Goal: Information Seeking & Learning: Learn about a topic

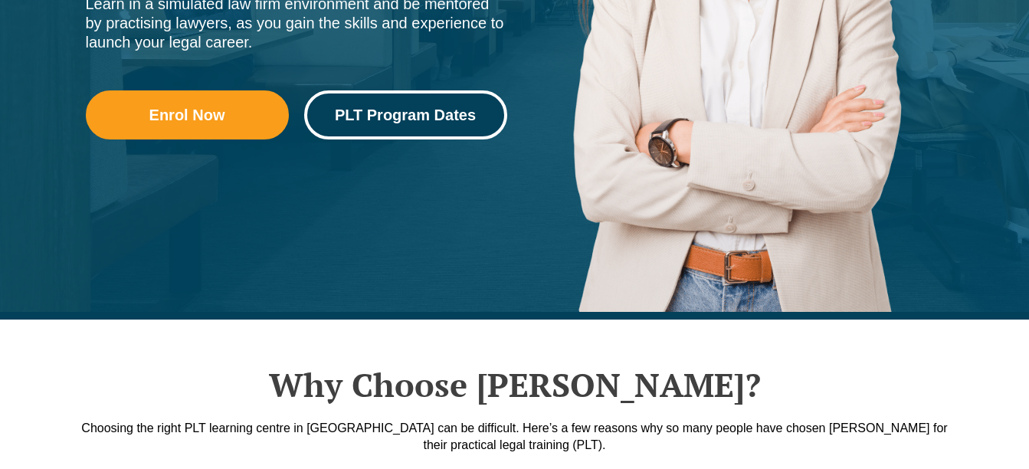
click at [412, 127] on link "PLT Program Dates" at bounding box center [405, 114] width 203 height 49
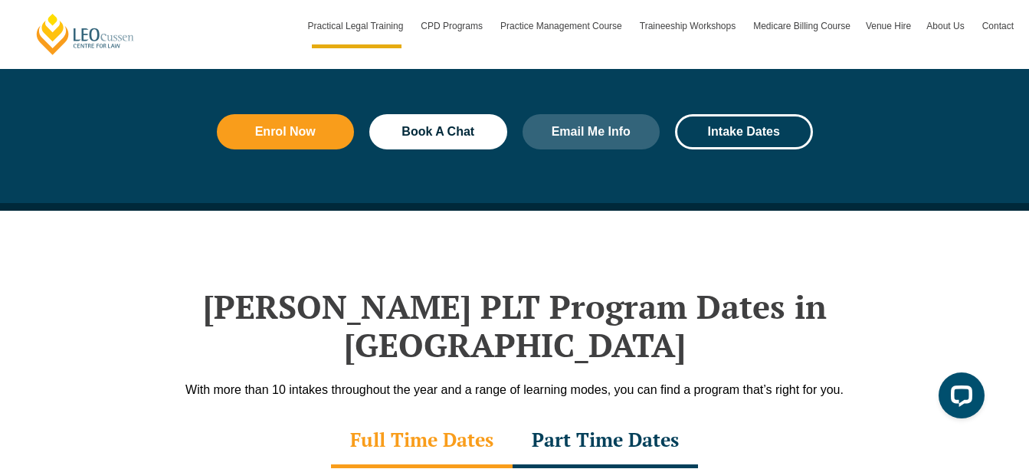
scroll to position [1763, 0]
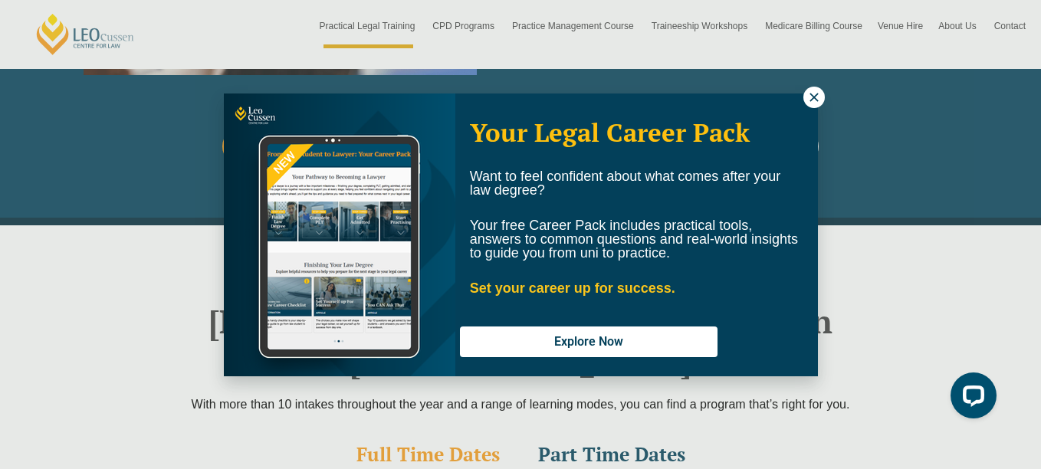
click at [811, 90] on icon at bounding box center [814, 97] width 14 height 14
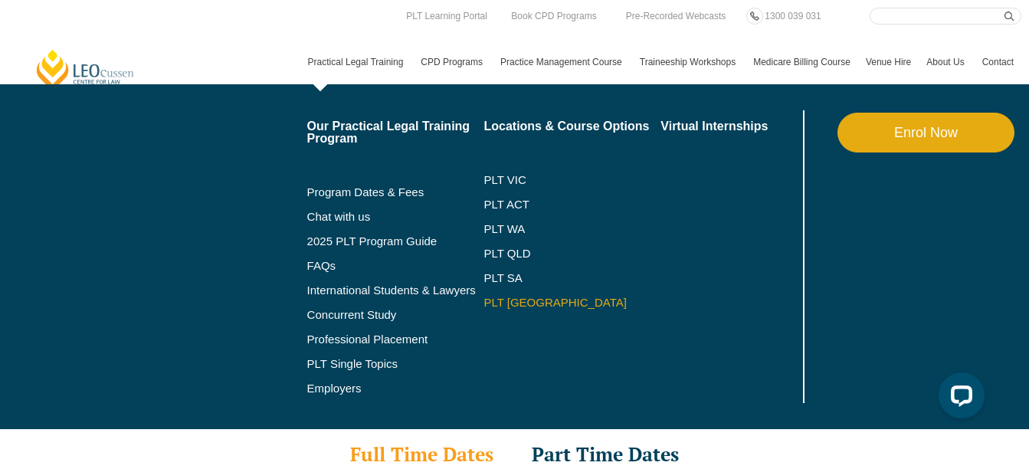
click at [509, 308] on link "PLT [GEOGRAPHIC_DATA]" at bounding box center [572, 303] width 177 height 12
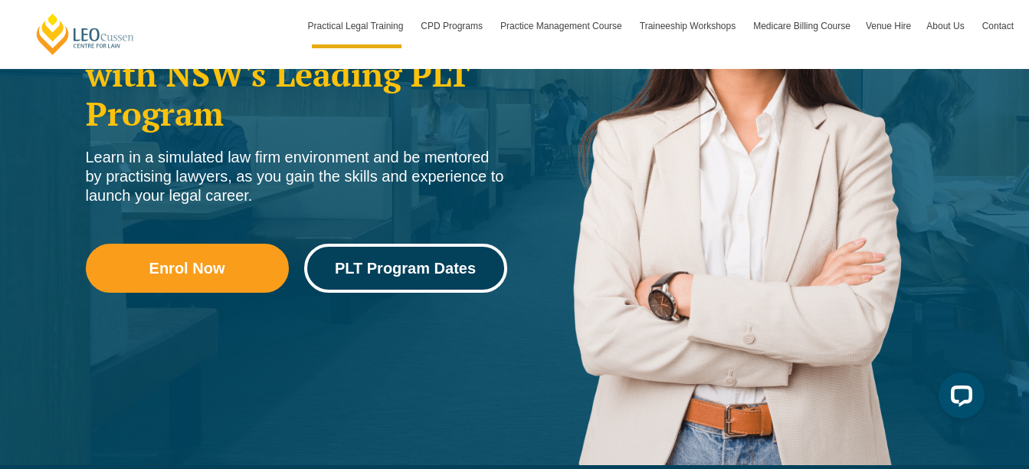
click at [420, 271] on span "PLT Program Dates" at bounding box center [405, 268] width 141 height 15
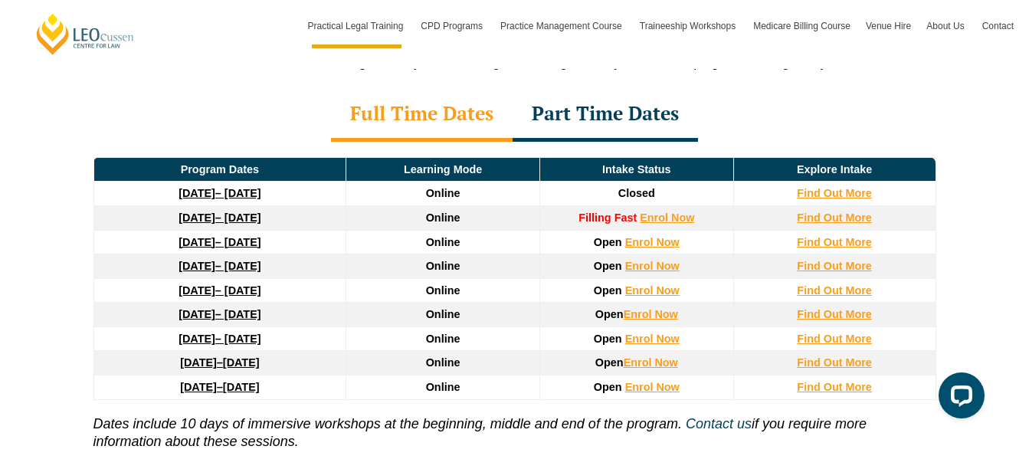
scroll to position [2095, 0]
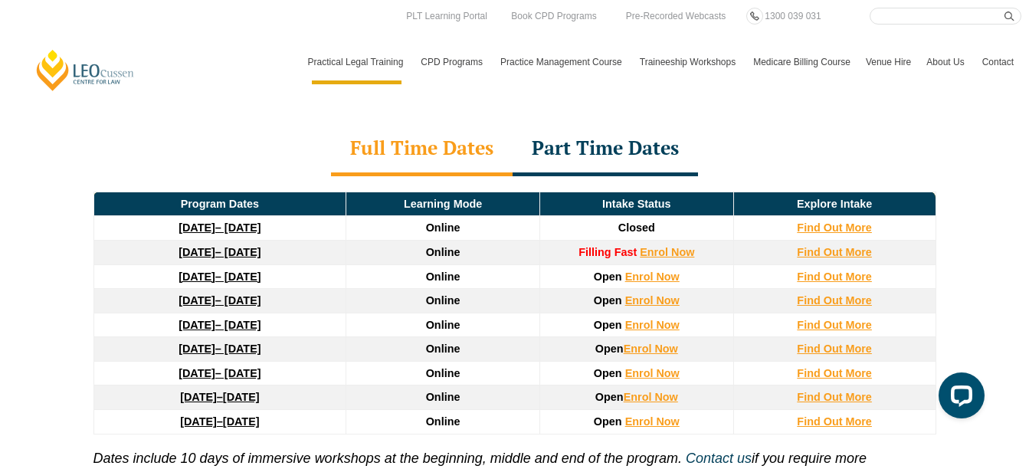
click at [631, 192] on td "Intake Status" at bounding box center [636, 204] width 194 height 25
click at [651, 123] on div "Part Time Dates" at bounding box center [605, 150] width 185 height 54
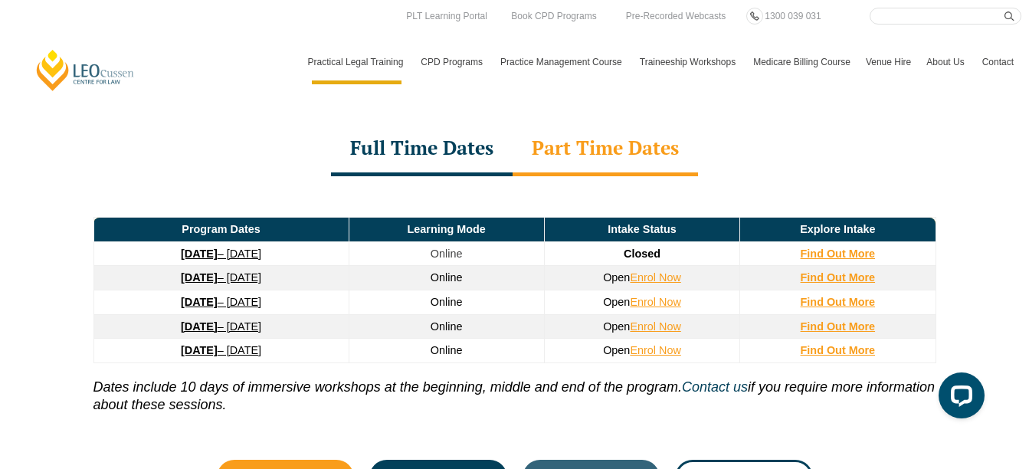
click at [418, 123] on div "Full Time Dates" at bounding box center [422, 150] width 182 height 54
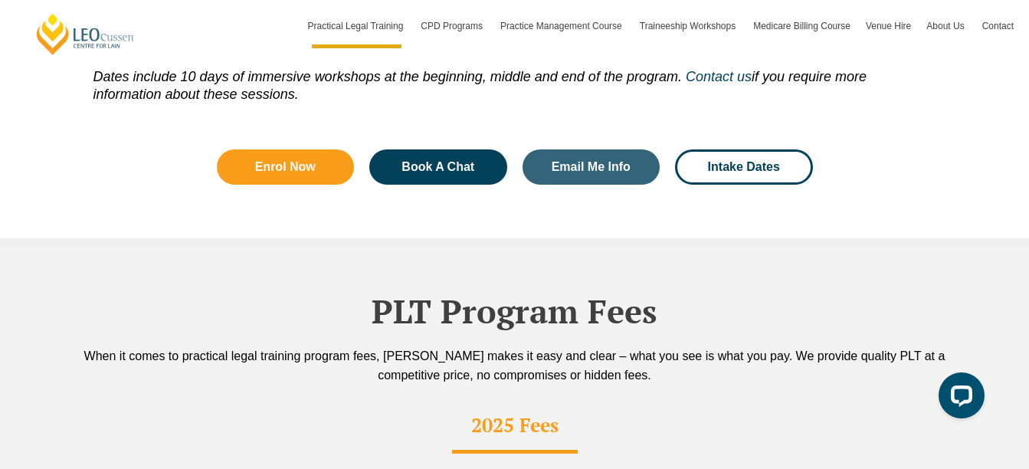
scroll to position [2478, 0]
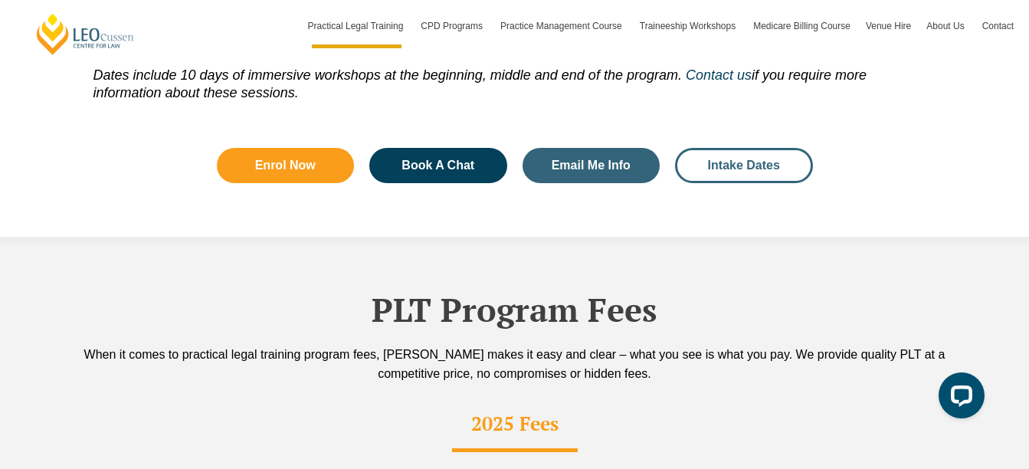
click at [756, 159] on span "Intake Dates" at bounding box center [744, 165] width 72 height 12
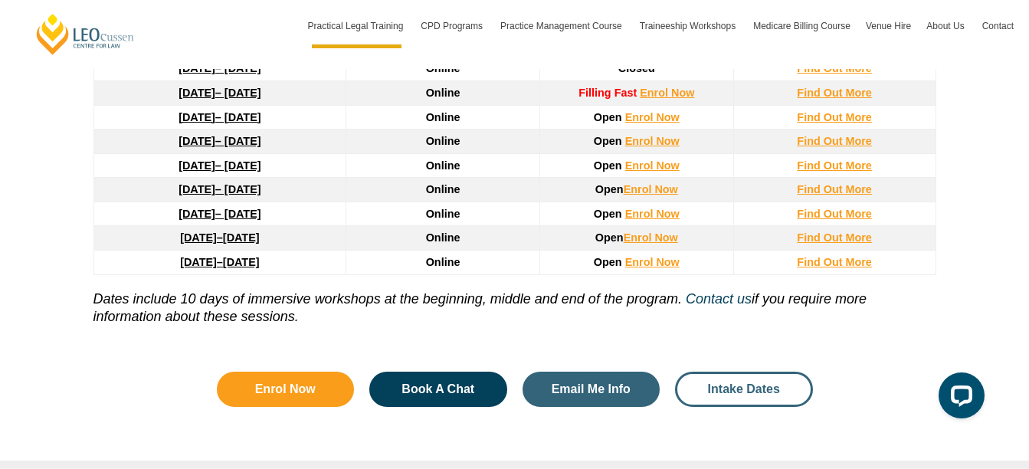
scroll to position [2018, 0]
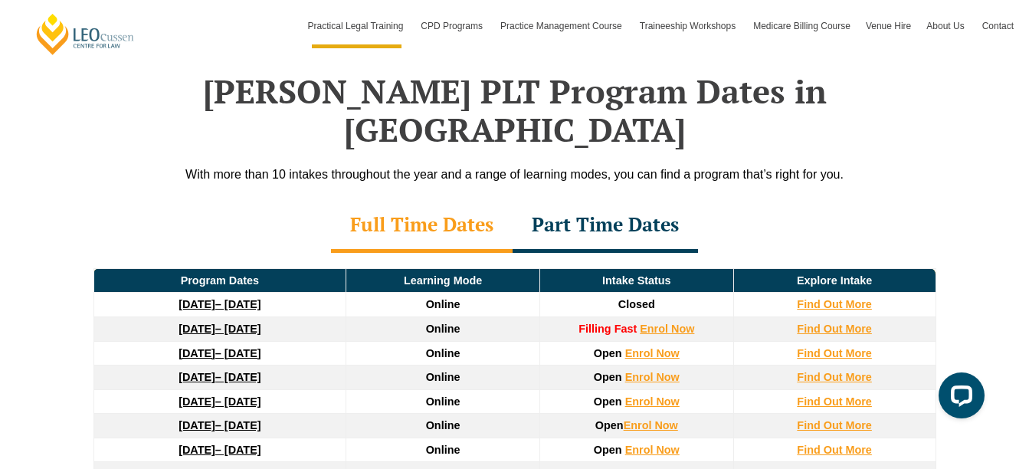
click at [480, 200] on div "Full Time Dates" at bounding box center [422, 226] width 182 height 54
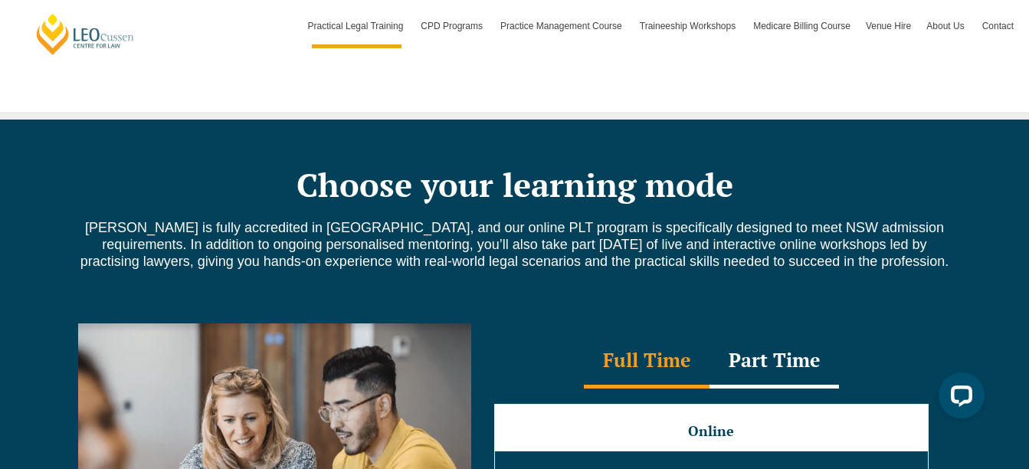
scroll to position [1405, 0]
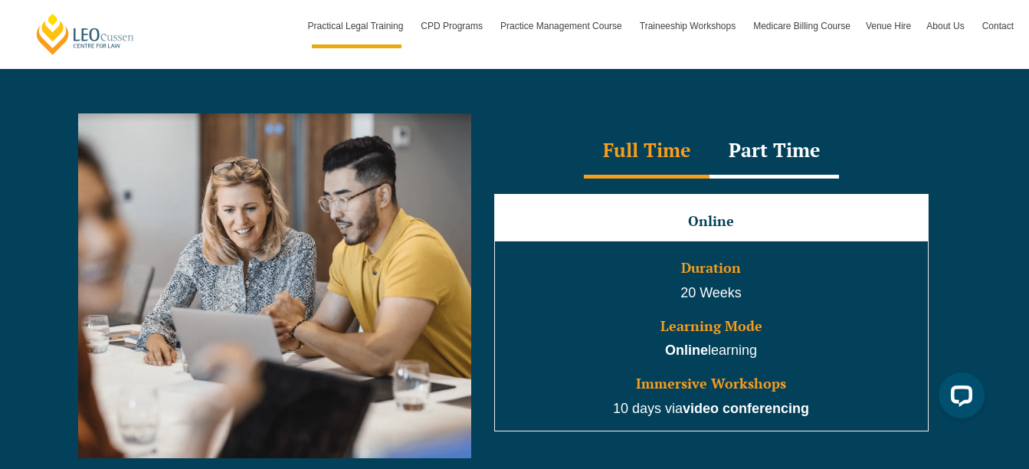
click at [772, 153] on div "Part Time" at bounding box center [775, 152] width 130 height 54
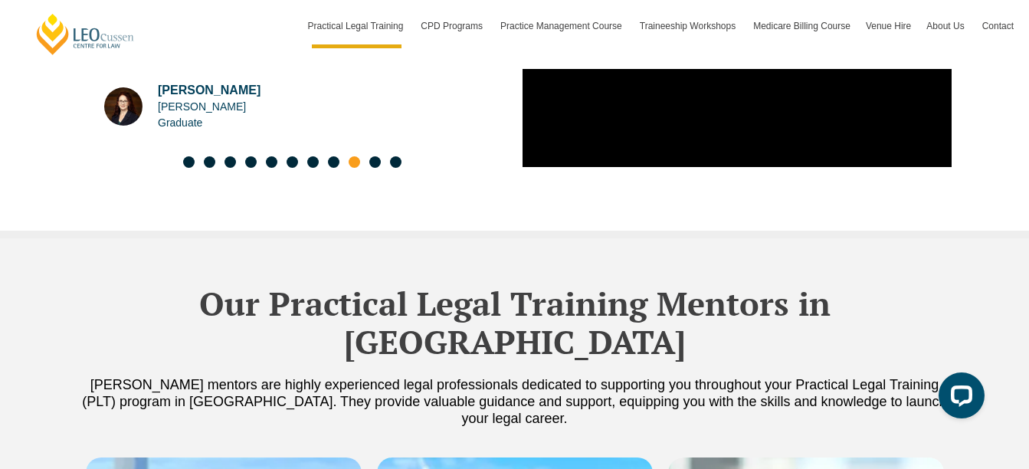
scroll to position [3858, 0]
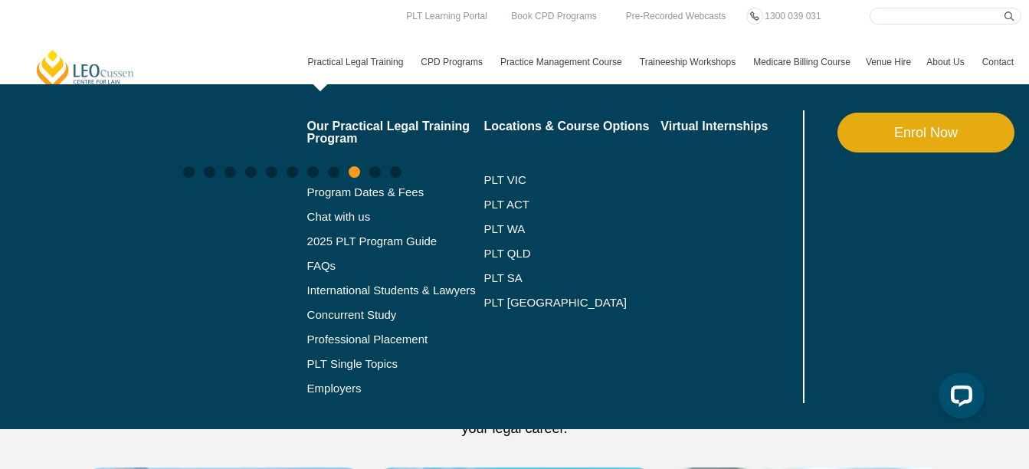
click at [374, 67] on link "Practical Legal Training" at bounding box center [356, 62] width 113 height 44
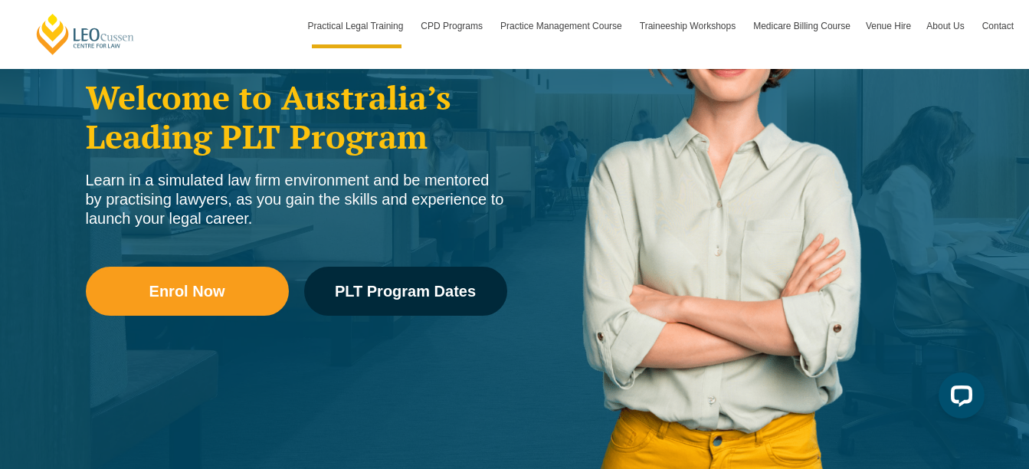
scroll to position [230, 0]
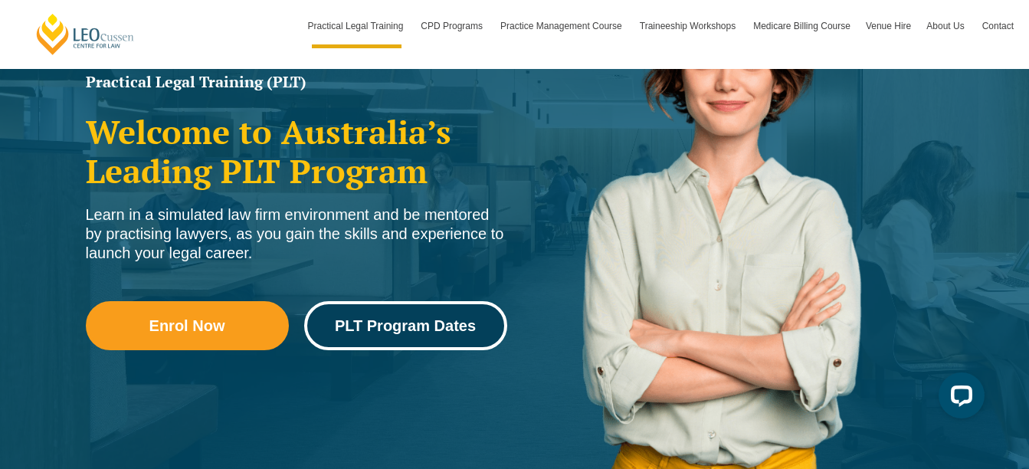
click at [389, 335] on link "PLT Program Dates" at bounding box center [405, 325] width 203 height 49
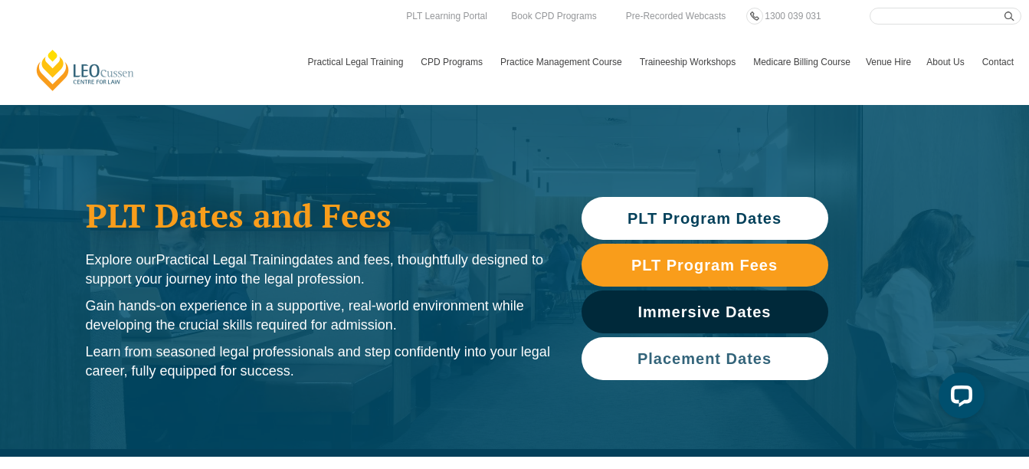
click at [750, 371] on link "Placement Dates" at bounding box center [705, 358] width 247 height 43
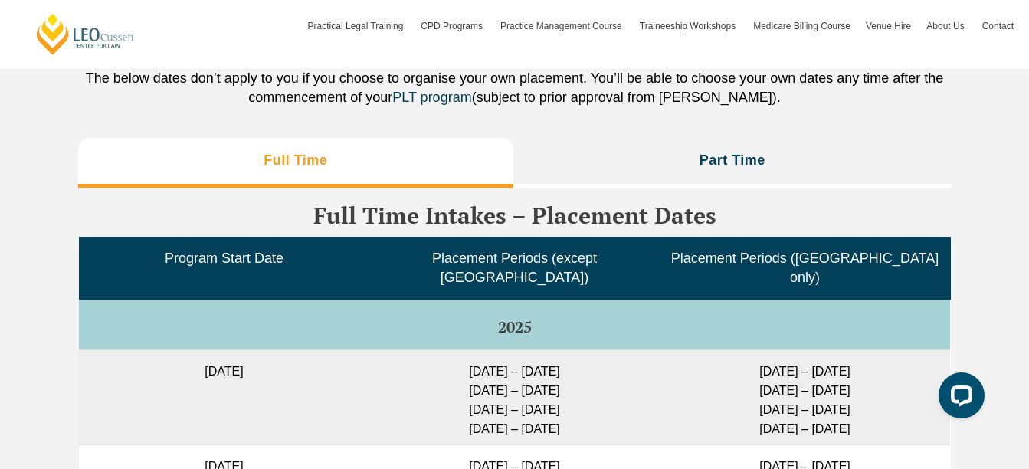
scroll to position [3759, 0]
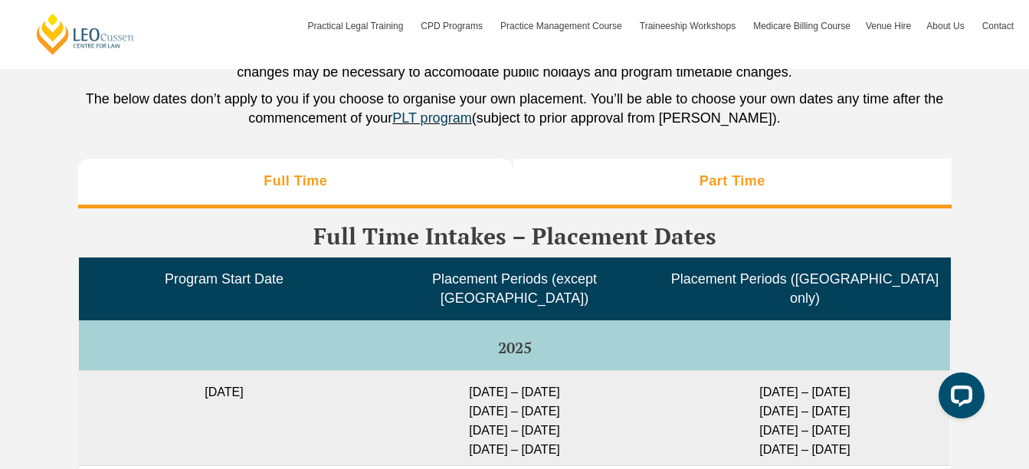
click at [736, 202] on li "Part Time" at bounding box center [732, 183] width 438 height 49
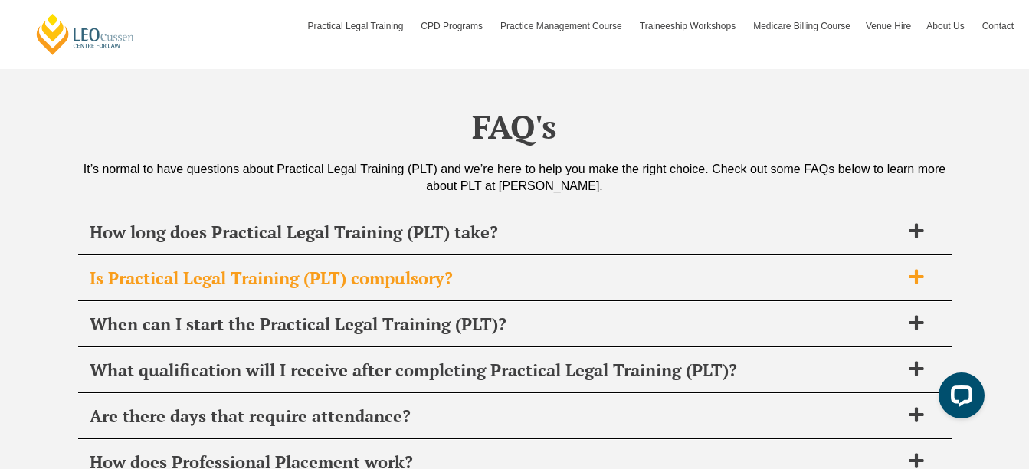
scroll to position [5828, 0]
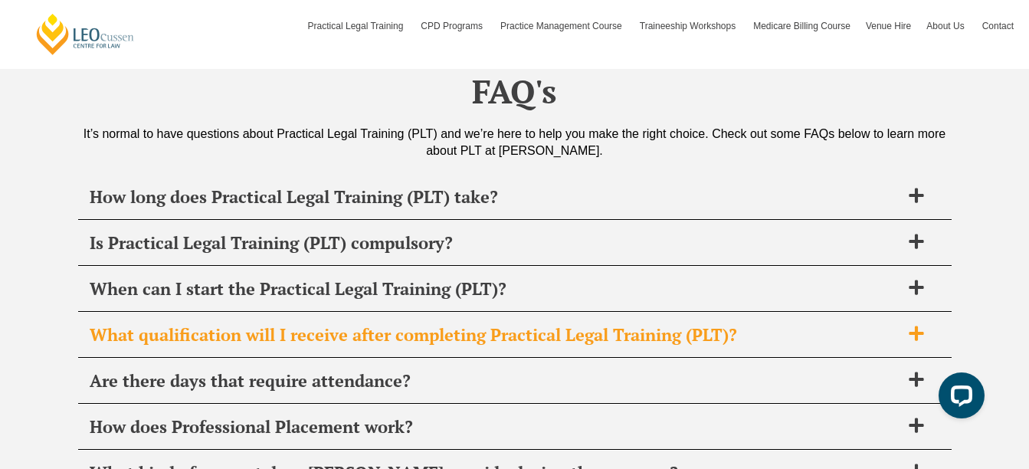
click at [769, 324] on span "What qualification will I receive after completing Practical Legal Training (PL…" at bounding box center [495, 334] width 811 height 21
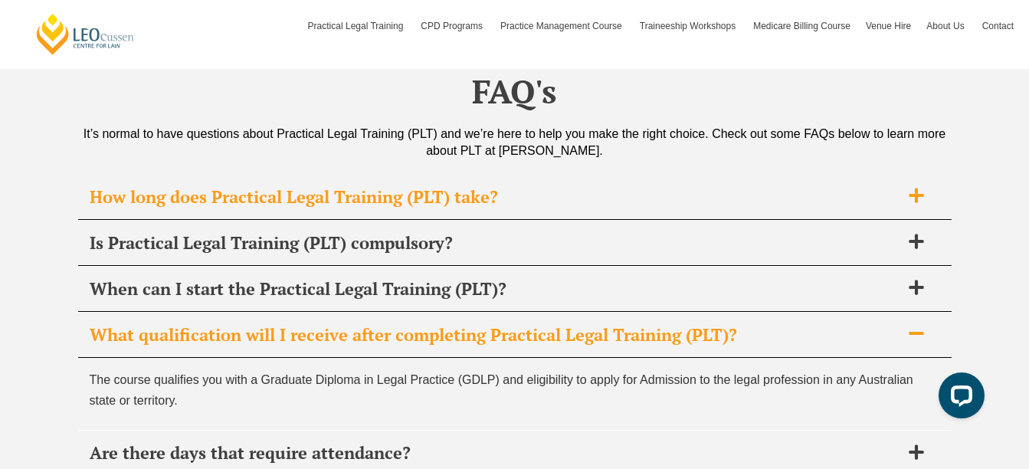
click at [568, 186] on span "How long does Practical Legal Training (PLT) take?" at bounding box center [495, 196] width 811 height 21
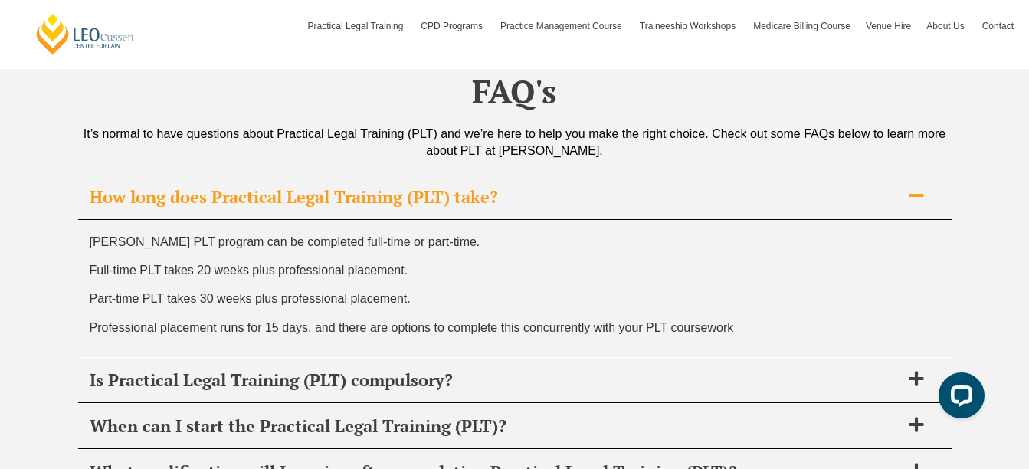
click at [568, 186] on span "How long does Practical Legal Training (PLT) take?" at bounding box center [495, 196] width 811 height 21
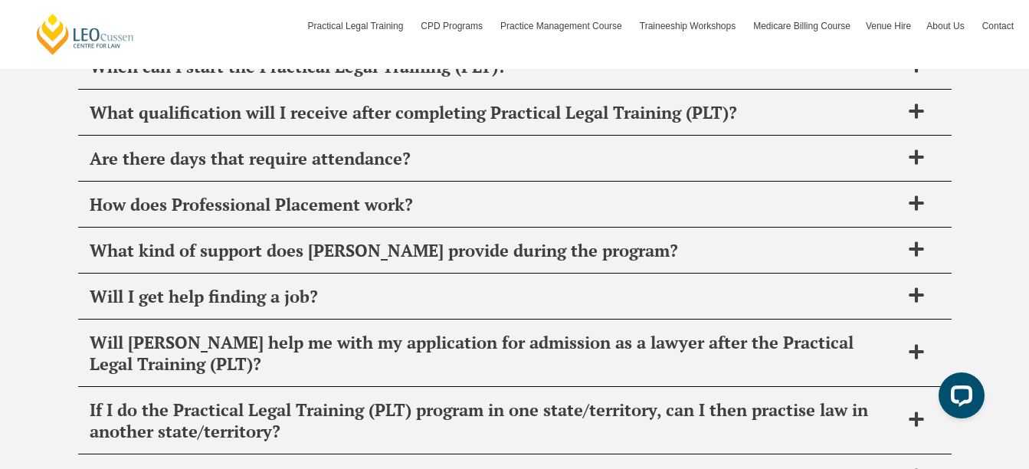
scroll to position [6058, 0]
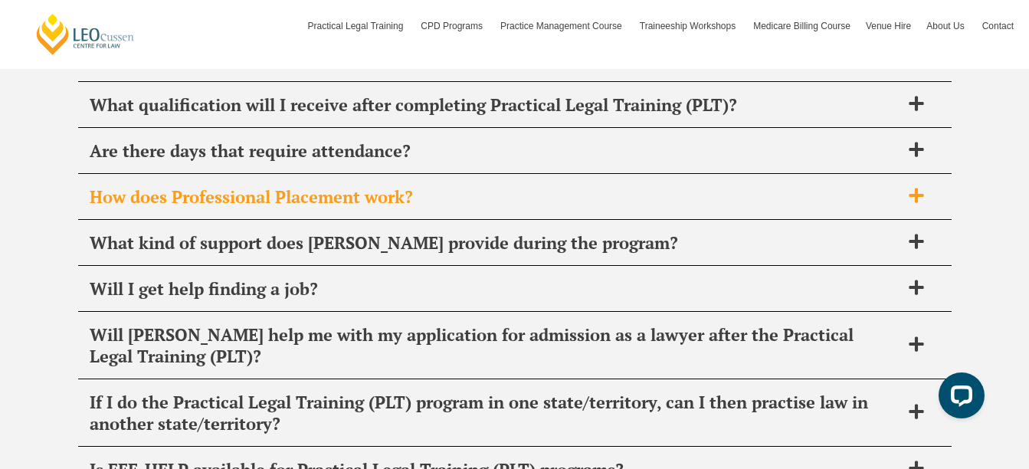
click at [548, 193] on div "How does Professional Placement work?" at bounding box center [515, 197] width 874 height 45
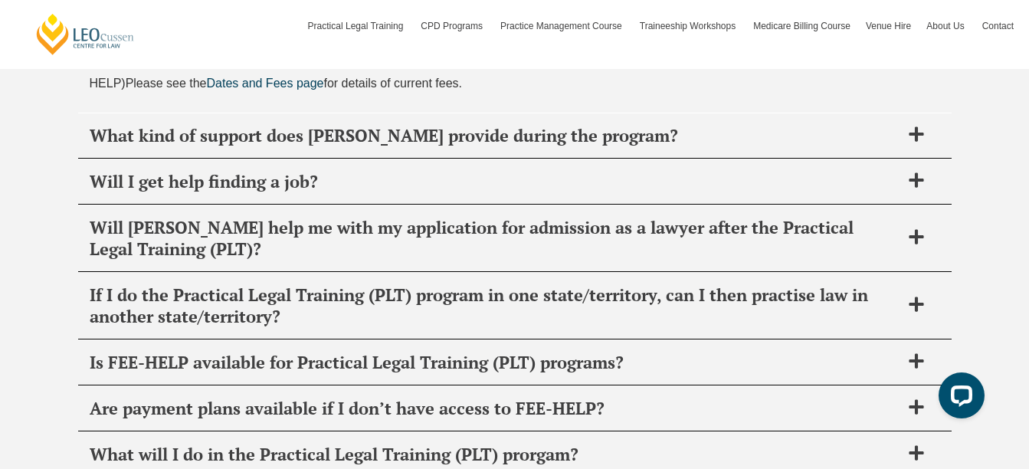
scroll to position [6288, 0]
click at [575, 226] on span "Will Leo Cussen help me with my application for admission as a lawyer after the…" at bounding box center [495, 237] width 811 height 43
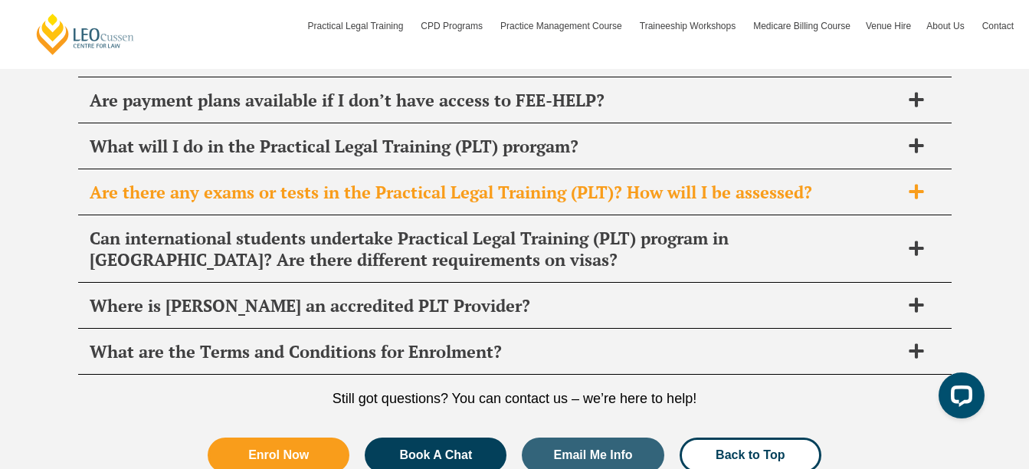
scroll to position [6572, 0]
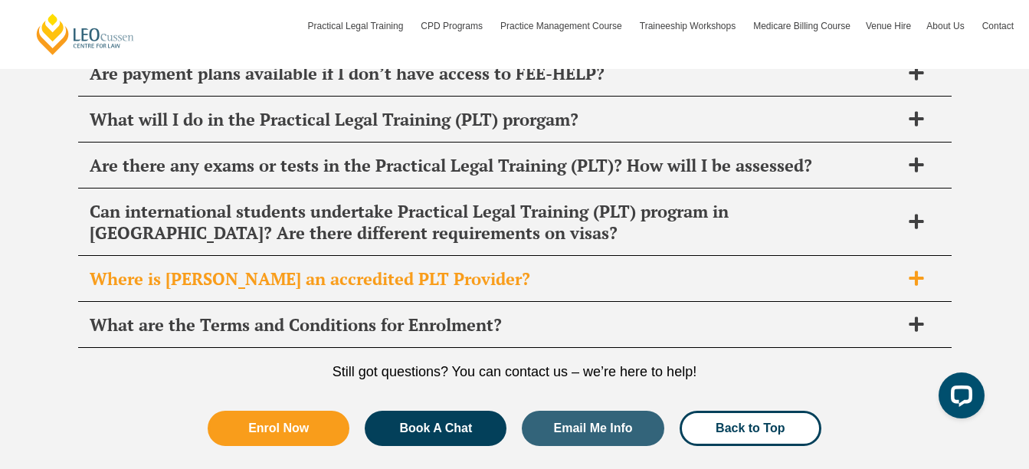
click at [761, 271] on span "Where is Leo Cussen an accredited PLT Provider?" at bounding box center [495, 278] width 811 height 21
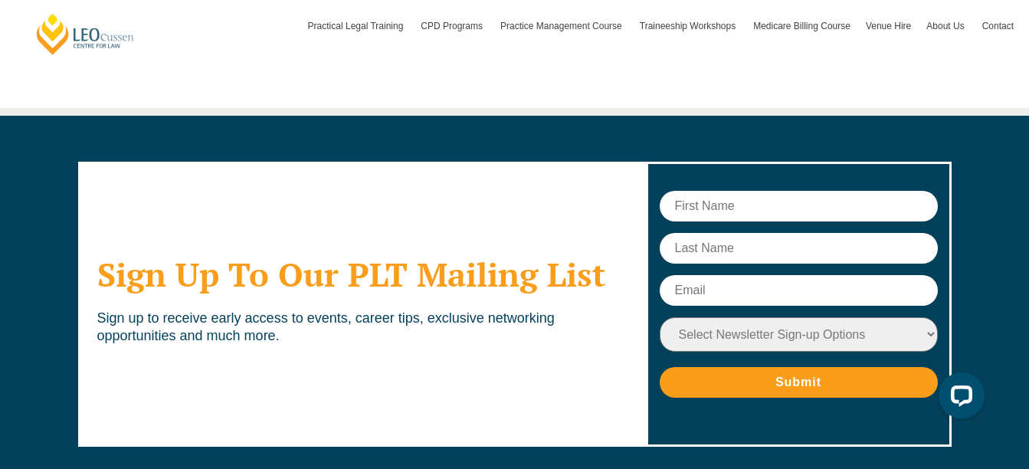
scroll to position [8744, 0]
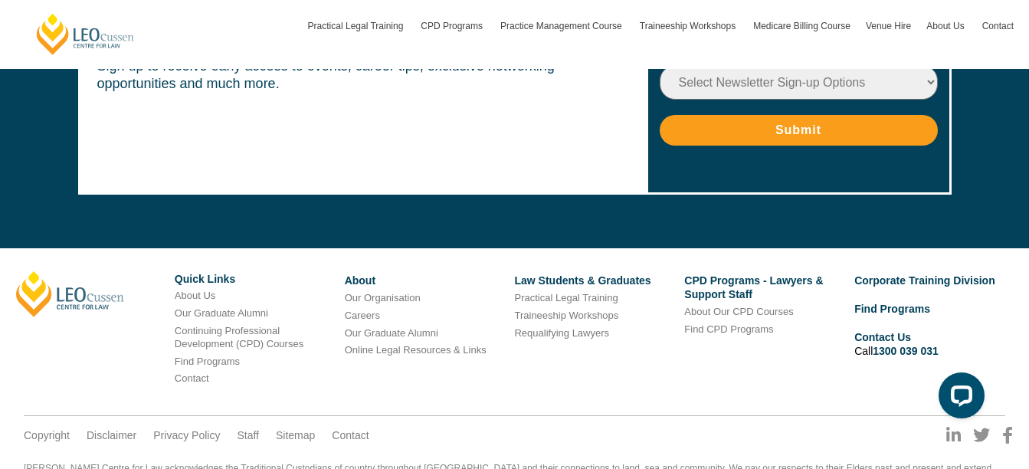
click at [166, 271] on div "[PERSON_NAME]" at bounding box center [90, 294] width 170 height 46
click at [205, 307] on link "Our Graduate Alumni" at bounding box center [221, 312] width 93 height 11
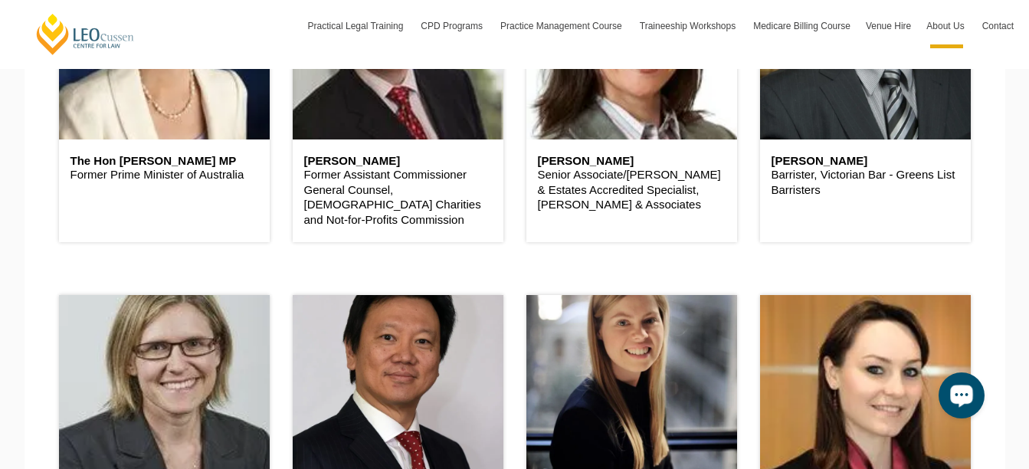
scroll to position [536, 0]
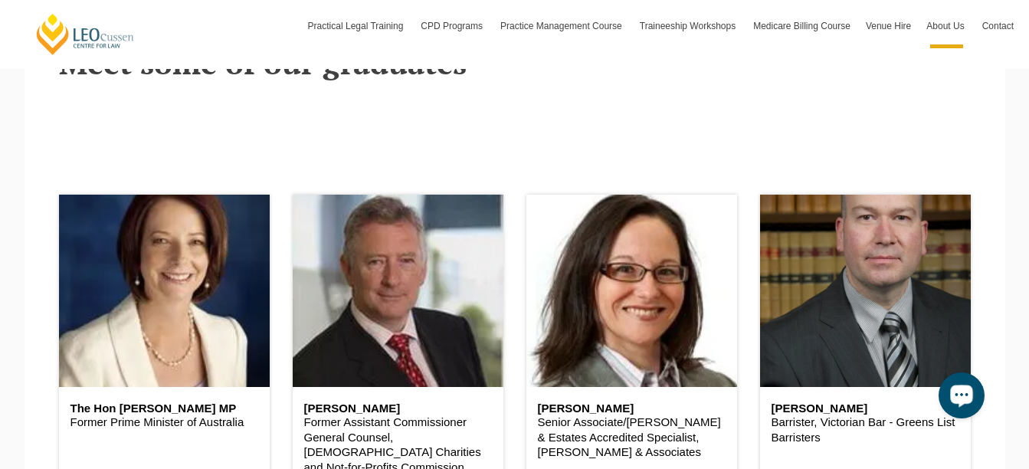
click at [169, 408] on h6 "The Hon Julia Gillard MP" at bounding box center [165, 408] width 188 height 13
click at [149, 418] on p "Former Prime Minister of Australia" at bounding box center [165, 422] width 188 height 15
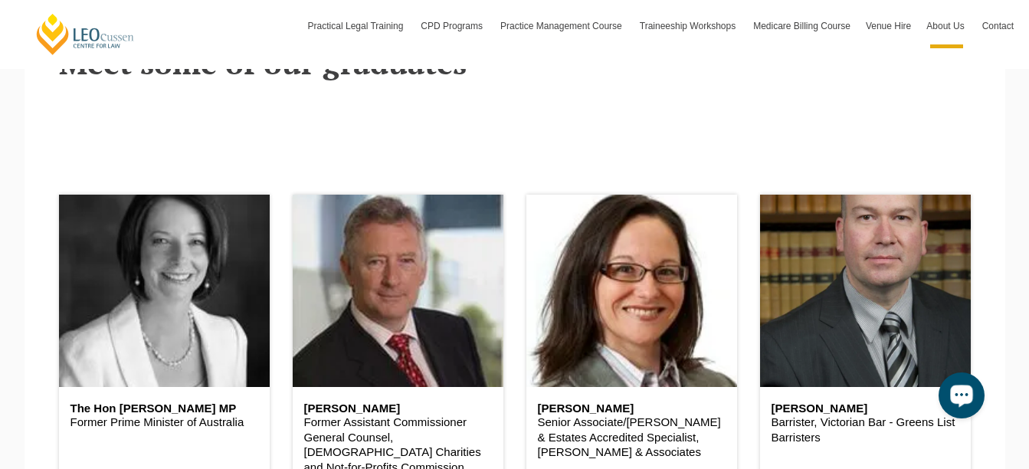
click at [179, 345] on header at bounding box center [164, 291] width 211 height 192
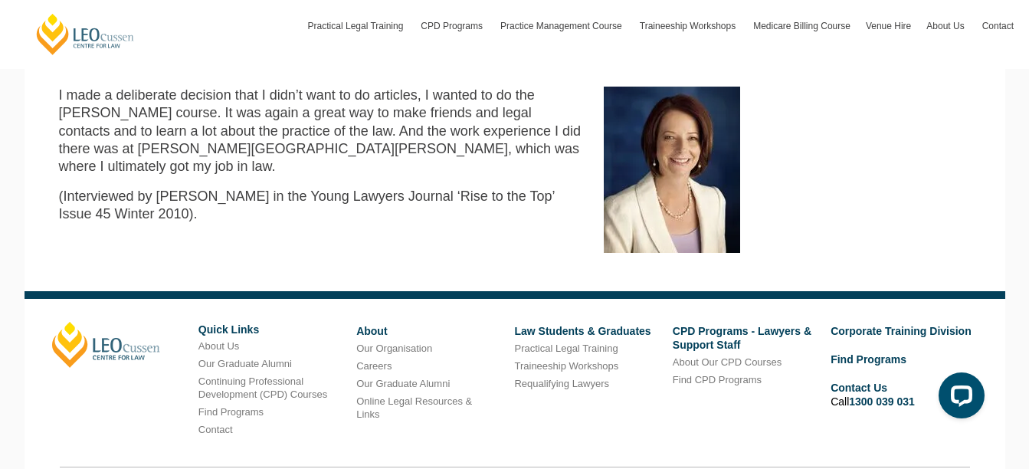
scroll to position [153, 0]
